Goal: Entertainment & Leisure: Consume media (video, audio)

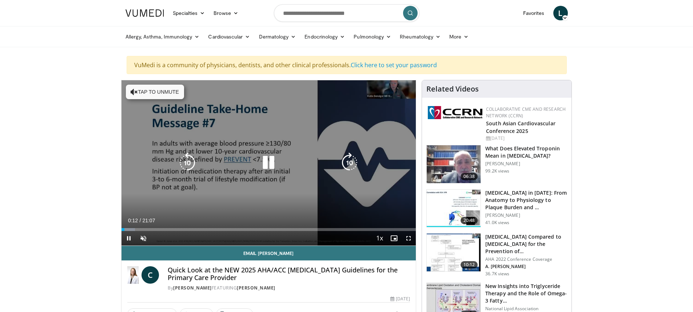
click at [139, 92] on button "Tap to unmute" at bounding box center [155, 92] width 58 height 15
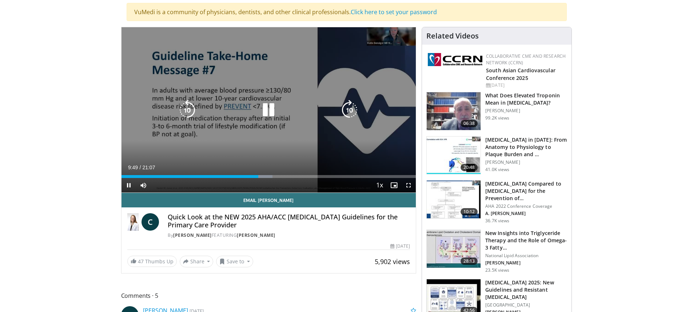
scroll to position [36, 0]
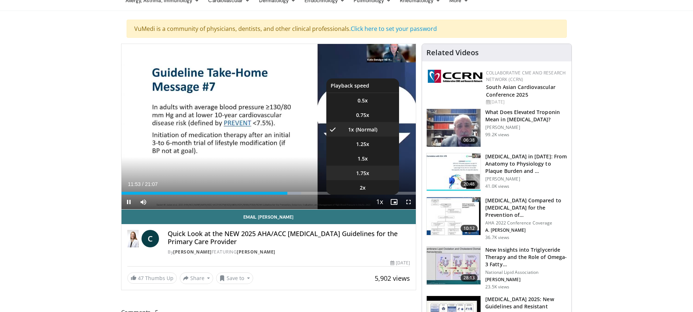
click at [365, 173] on span "1.75x" at bounding box center [362, 173] width 13 height 7
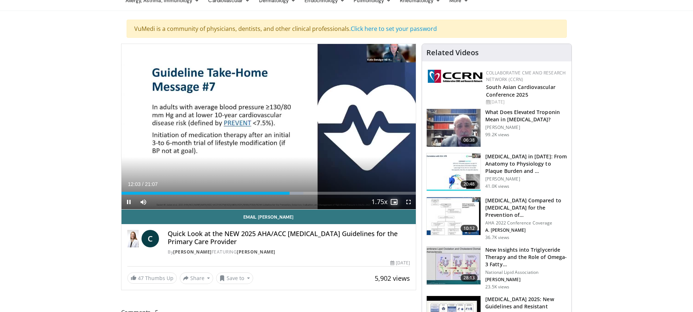
click at [394, 202] on span "Video Player" at bounding box center [394, 202] width 15 height 15
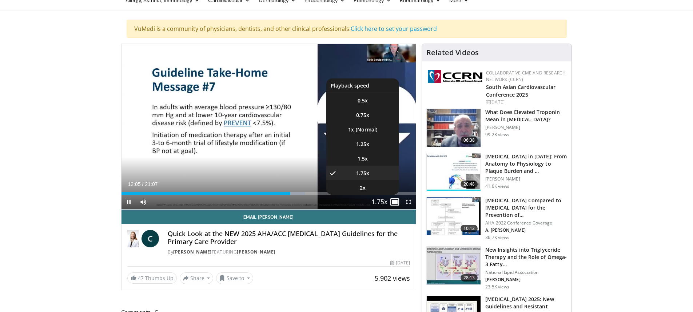
click at [382, 201] on span "Video Player" at bounding box center [379, 202] width 10 height 15
click at [358, 128] on li "1x" at bounding box center [362, 129] width 73 height 15
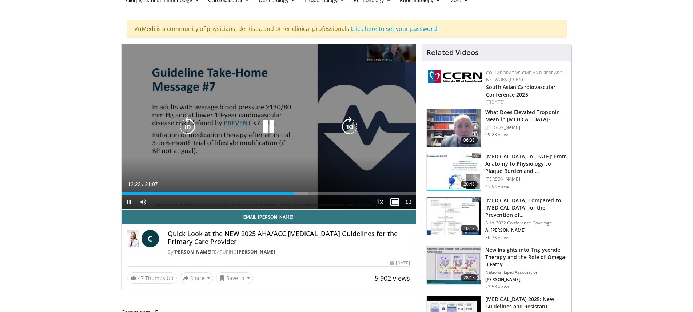
click at [271, 128] on icon "Video Player" at bounding box center [268, 127] width 20 height 20
click at [269, 125] on icon "Video Player" at bounding box center [268, 127] width 20 height 20
click at [268, 127] on icon "Video Player" at bounding box center [268, 127] width 20 height 20
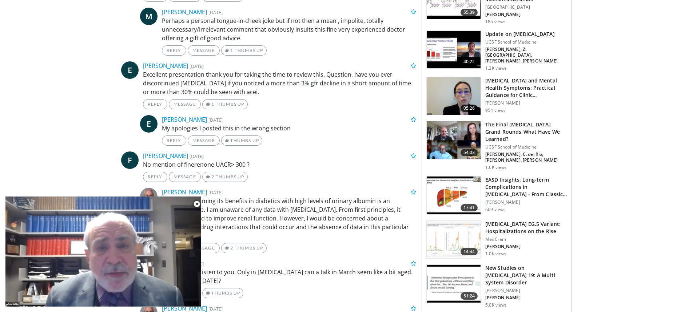
scroll to position [836, 0]
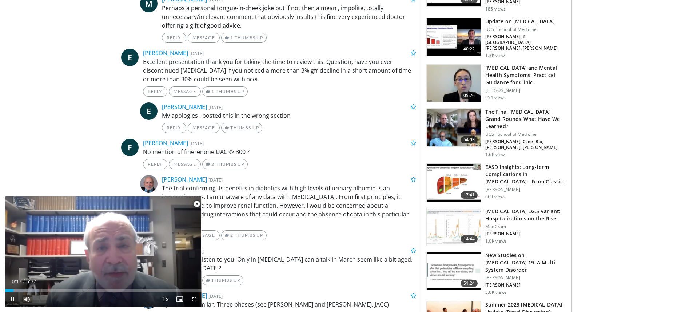
click at [195, 203] on span "Video Player" at bounding box center [196, 204] width 15 height 15
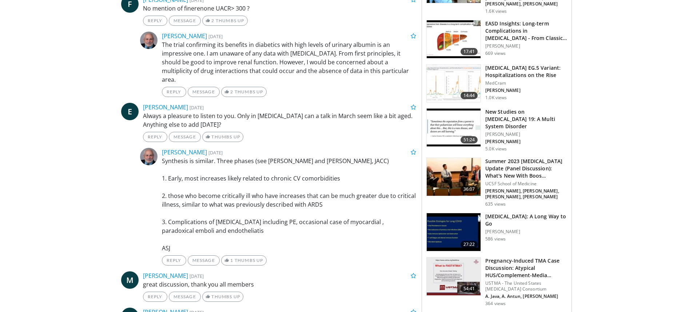
scroll to position [998, 0]
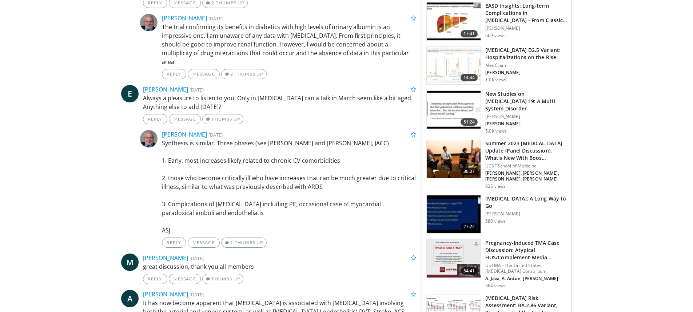
click at [448, 91] on img at bounding box center [454, 110] width 54 height 38
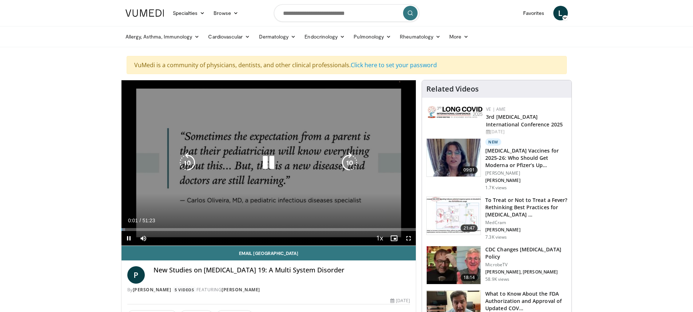
click at [266, 163] on icon "Video Player" at bounding box center [268, 163] width 20 height 20
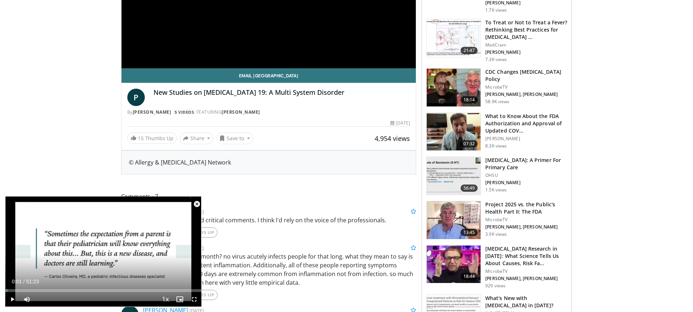
scroll to position [182, 0]
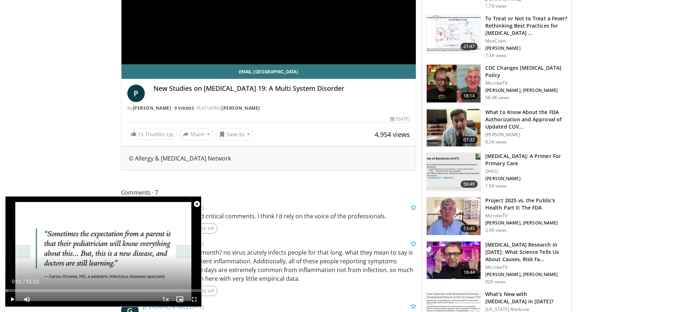
click at [197, 204] on span "Video Player" at bounding box center [196, 204] width 15 height 15
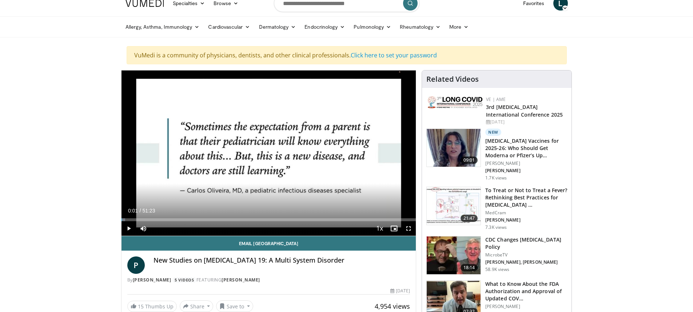
scroll to position [0, 0]
